Goal: Transaction & Acquisition: Download file/media

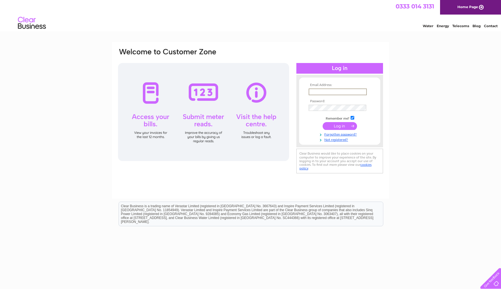
click at [317, 91] on input "text" at bounding box center [338, 91] width 58 height 7
type input "admin@bobanco.co.uk"
click at [343, 129] on input "submit" at bounding box center [340, 126] width 34 height 8
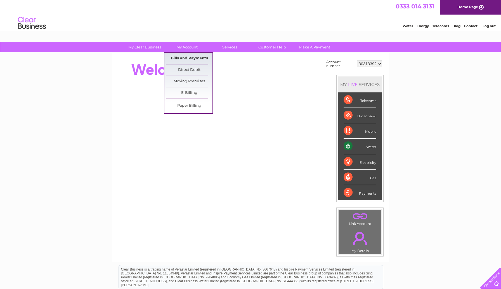
click at [183, 60] on link "Bills and Payments" at bounding box center [189, 58] width 46 height 11
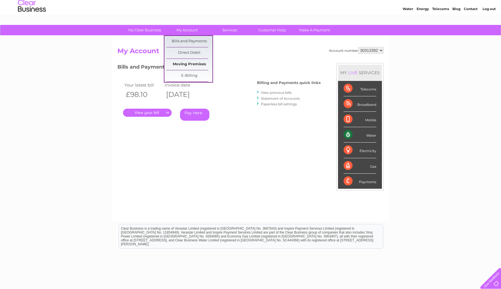
scroll to position [26, 0]
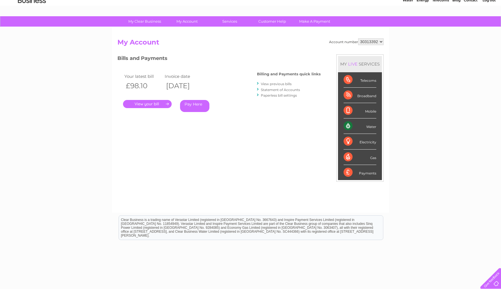
click at [160, 103] on link "." at bounding box center [147, 104] width 49 height 8
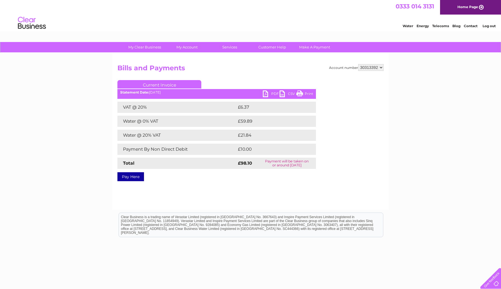
click at [269, 94] on link "PDF" at bounding box center [271, 94] width 17 height 8
click at [230, 72] on h2 "Bills and Payments" at bounding box center [250, 69] width 266 height 11
click at [149, 86] on link "Current Invoice" at bounding box center [159, 84] width 84 height 8
click at [235, 70] on h2 "Bills and Payments" at bounding box center [250, 69] width 266 height 11
click at [166, 83] on link "Current Invoice" at bounding box center [159, 84] width 84 height 8
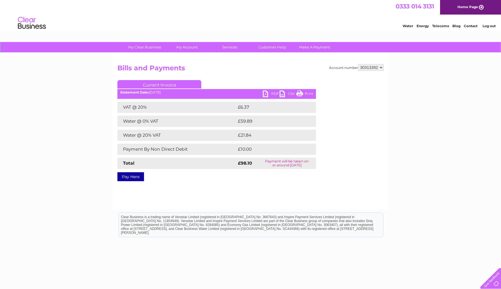
click at [154, 93] on div "Statement Date: 02/10/2025" at bounding box center [216, 92] width 199 height 4
click at [366, 72] on h2 "Bills and Payments" at bounding box center [250, 69] width 266 height 11
click at [366, 69] on select "30313392" at bounding box center [370, 67] width 25 height 7
click at [358, 64] on select "30313392" at bounding box center [370, 67] width 25 height 7
click at [296, 69] on h2 "Bills and Payments" at bounding box center [250, 69] width 266 height 11
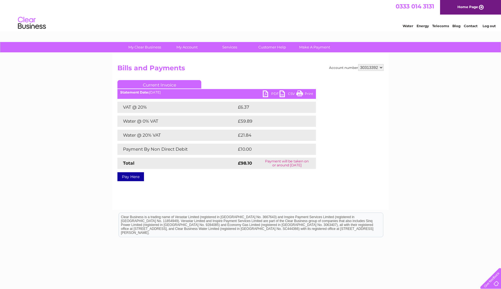
click at [283, 92] on link "CSV" at bounding box center [288, 94] width 17 height 8
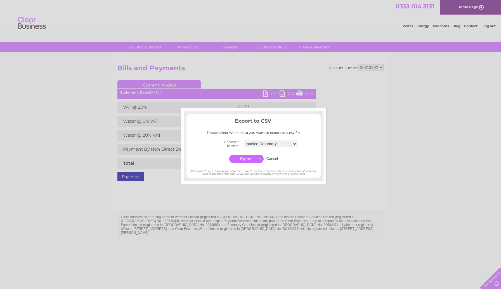
click at [253, 147] on td "Invoice Summary Service Charge Summary" at bounding box center [270, 143] width 56 height 11
click at [257, 145] on select "Invoice Summary Service Charge Summary" at bounding box center [270, 143] width 53 height 7
select select "4"
click at [244, 140] on select "Invoice Summary Service Charge Summary" at bounding box center [271, 143] width 54 height 7
click at [257, 157] on input "button" at bounding box center [246, 159] width 34 height 8
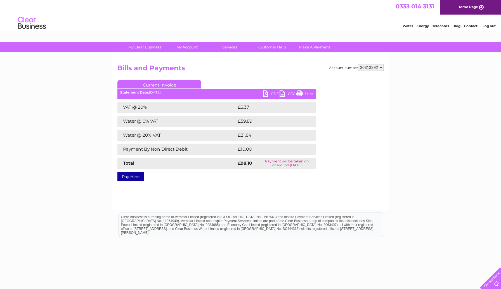
click at [69, 183] on div "My Clear Business Login Details My Details My Preferences Link Account My Accou…" at bounding box center [250, 173] width 501 height 263
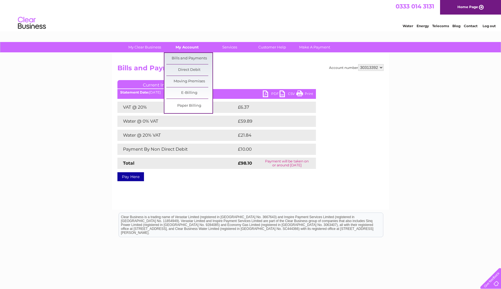
click at [184, 50] on link "My Account" at bounding box center [187, 47] width 46 height 10
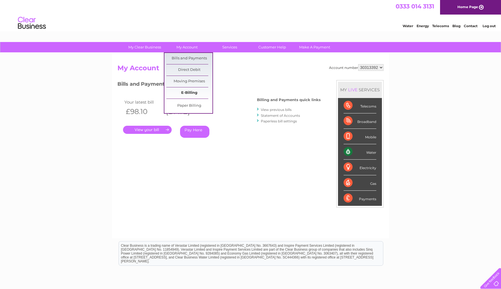
click at [191, 94] on link "E-Billing" at bounding box center [189, 92] width 46 height 11
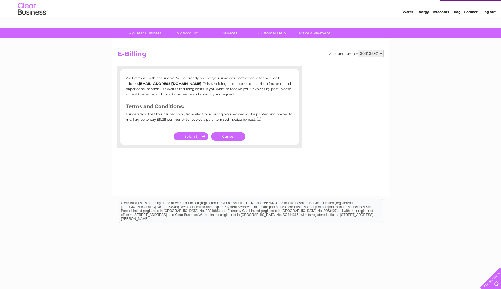
scroll to position [20, 0]
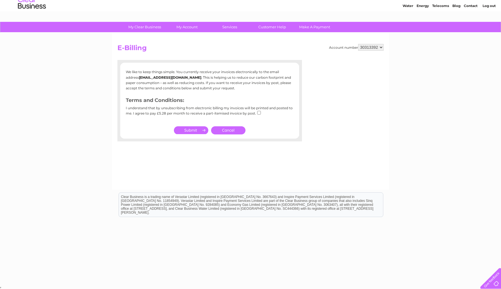
click at [296, 66] on div "We like to keep things simple. You currently receive your invoices electronical…" at bounding box center [209, 100] width 185 height 70
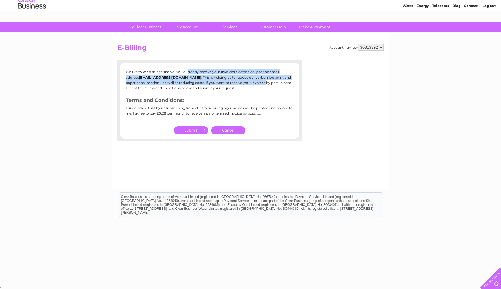
drag, startPoint x: 228, startPoint y: 67, endPoint x: 228, endPoint y: 82, distance: 14.5
click at [228, 82] on div "We like to keep things simple. You currently receive your invoices electronical…" at bounding box center [209, 100] width 185 height 70
click at [228, 82] on p "We like to keep things simple. You currently receive your invoices electronical…" at bounding box center [210, 80] width 168 height 22
drag, startPoint x: 228, startPoint y: 82, endPoint x: 228, endPoint y: 69, distance: 12.3
click at [228, 69] on p "We like to keep things simple. You currently receive your invoices electronical…" at bounding box center [210, 80] width 168 height 22
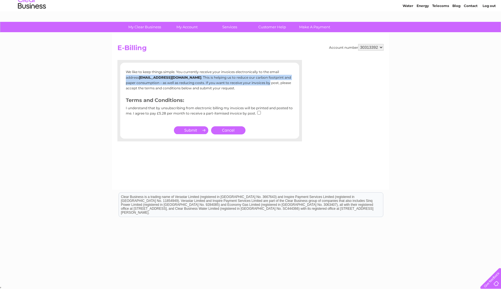
click at [228, 69] on p "We like to keep things simple. You currently receive your invoices electronical…" at bounding box center [210, 80] width 168 height 22
drag, startPoint x: 228, startPoint y: 69, endPoint x: 228, endPoint y: 84, distance: 15.1
click at [228, 84] on p "We like to keep things simple. You currently receive your invoices electronical…" at bounding box center [210, 80] width 168 height 22
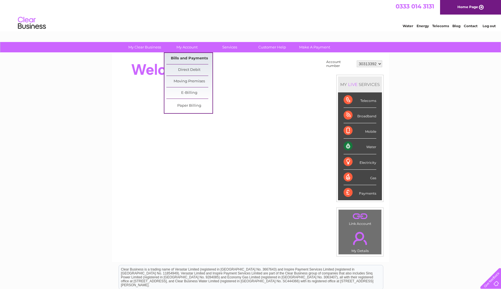
click at [193, 55] on link "Bills and Payments" at bounding box center [189, 58] width 46 height 11
